Goal: Complete application form

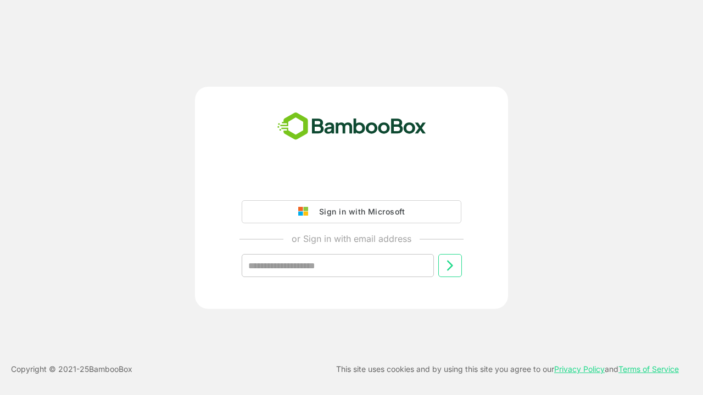
type input "**********"
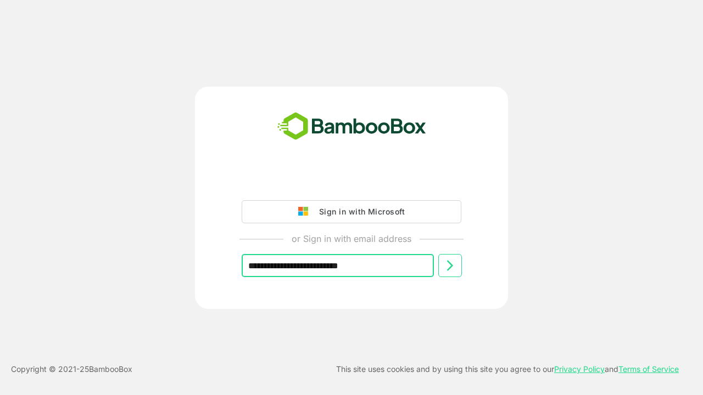
click at [450, 266] on icon at bounding box center [449, 265] width 13 height 13
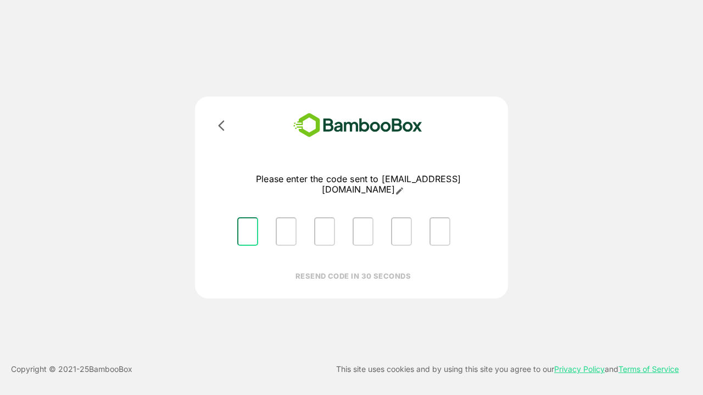
type input "*"
